Goal: Task Accomplishment & Management: Manage account settings

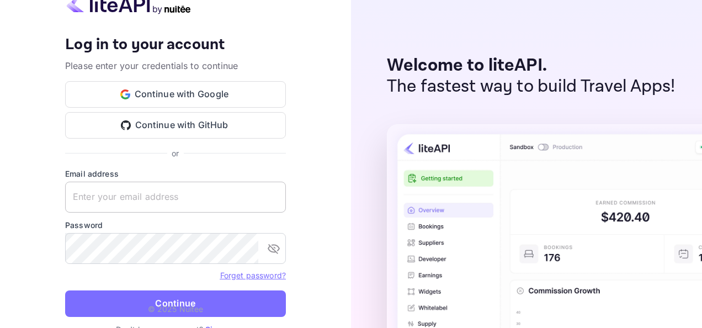
click at [184, 199] on input "text" at bounding box center [175, 197] width 221 height 31
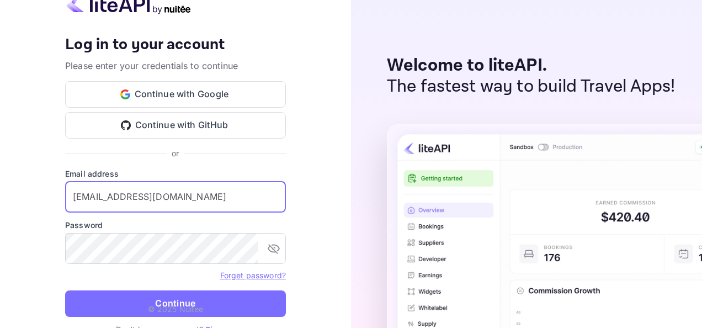
type input "[EMAIL_ADDRESS][DOMAIN_NAME]"
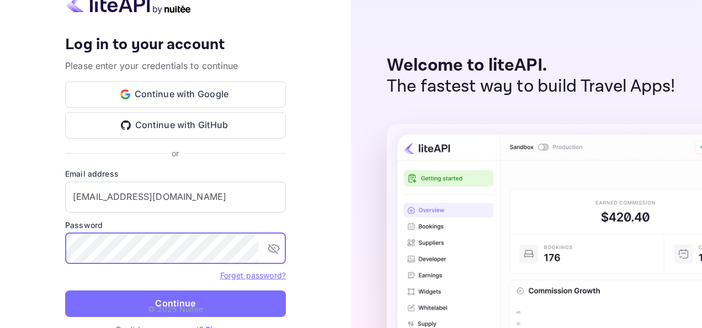
click at [177, 304] on p "© 2025 Nuitee" at bounding box center [176, 309] width 56 height 12
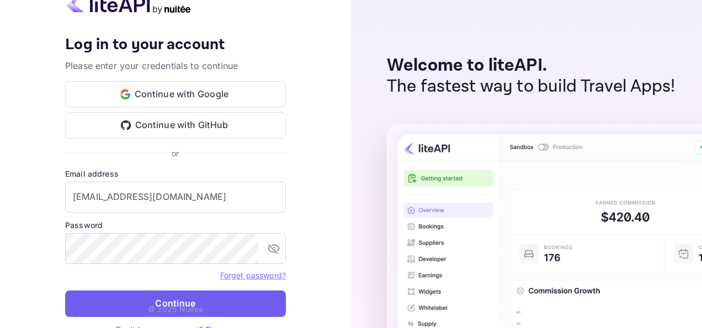
click at [205, 304] on button "Continue" at bounding box center [175, 303] width 221 height 26
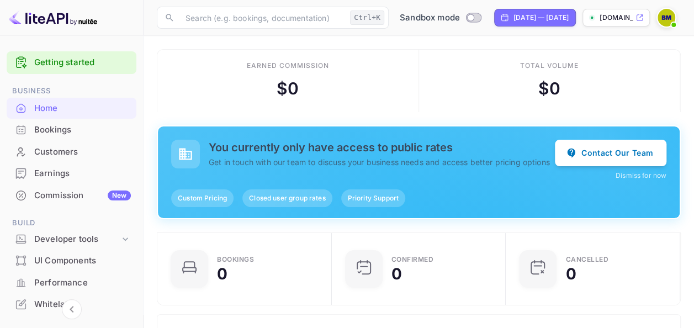
scroll to position [171, 159]
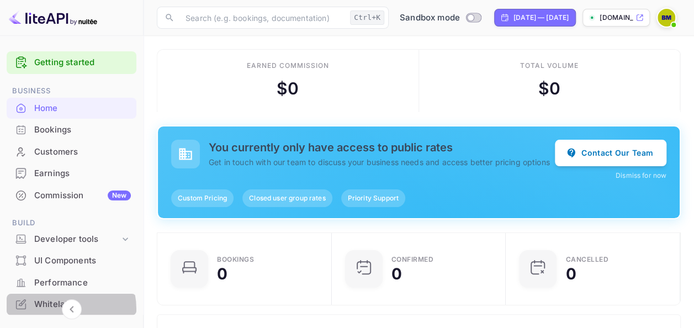
click at [56, 309] on div "Whitelabel" at bounding box center [82, 304] width 97 height 13
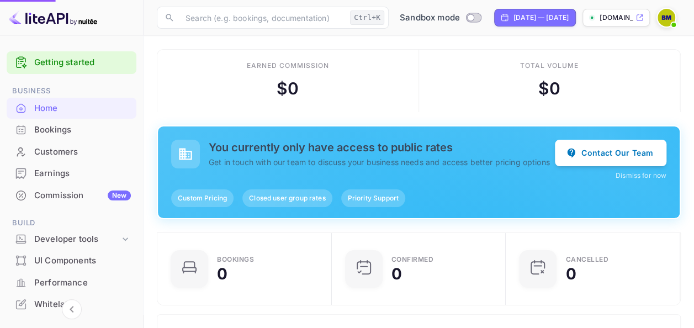
click at [56, 309] on div "Whitelabel" at bounding box center [82, 304] width 97 height 13
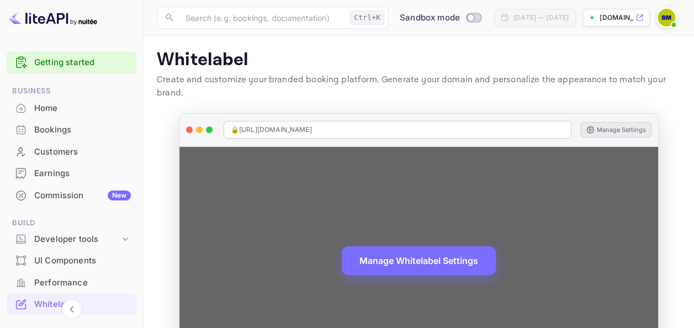
click at [613, 128] on button "Manage Settings" at bounding box center [615, 129] width 71 height 15
click at [614, 132] on button "Manage Settings" at bounding box center [615, 129] width 71 height 15
